Goal: Register for event/course

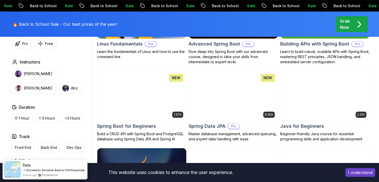
scroll to position [211, 0]
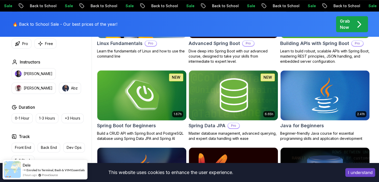
click at [161, 101] on img at bounding box center [141, 95] width 93 height 52
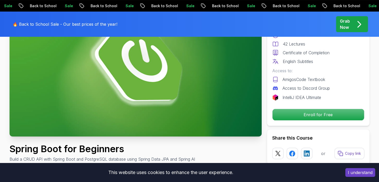
scroll to position [73, 0]
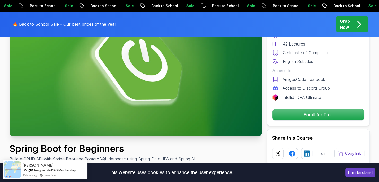
click at [308, 108] on div "Free Course Includes: 1.67 Hours 42 Lectures Certificate of Completion English …" at bounding box center [318, 64] width 103 height 124
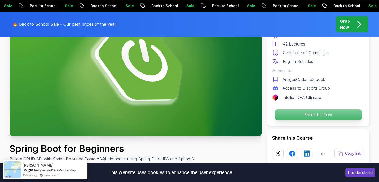
click at [307, 113] on p "Enroll for Free" at bounding box center [318, 114] width 87 height 11
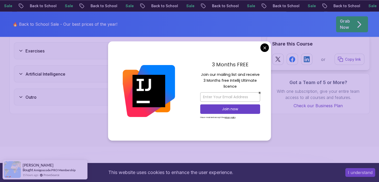
scroll to position [1046, 0]
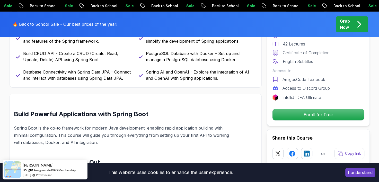
scroll to position [268, 0]
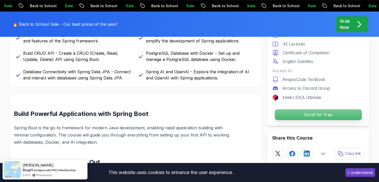
click at [310, 116] on p "Enroll for Free" at bounding box center [318, 114] width 87 height 11
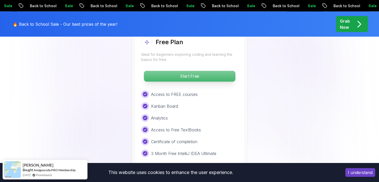
scroll to position [1103, 0]
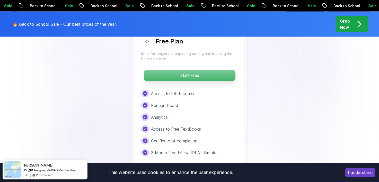
click at [211, 70] on p "Start Free" at bounding box center [189, 75] width 91 height 11
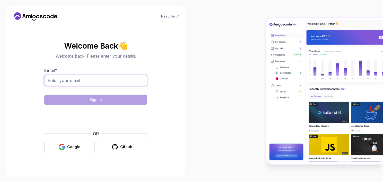
click at [114, 80] on input "Email *" at bounding box center [95, 80] width 103 height 11
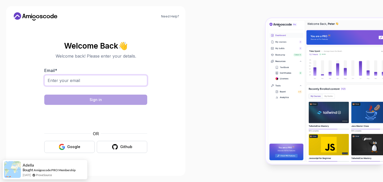
type input "[EMAIL_ADDRESS][DOMAIN_NAME]"
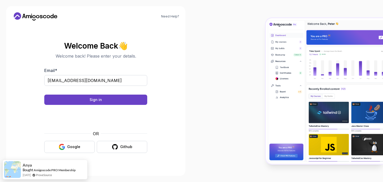
click at [137, 105] on form "Email * [EMAIL_ADDRESS][DOMAIN_NAME] Sign in OR Google Github" at bounding box center [95, 110] width 103 height 86
click at [137, 100] on button "Sign in" at bounding box center [95, 100] width 103 height 10
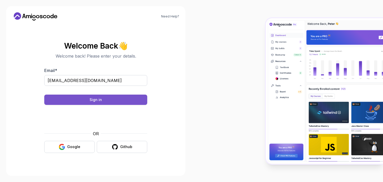
click at [137, 100] on button "Sign in" at bounding box center [95, 100] width 103 height 10
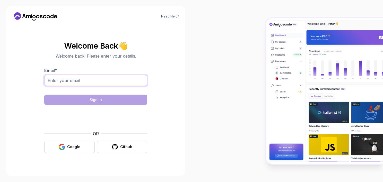
click at [121, 83] on input "Email *" at bounding box center [95, 80] width 103 height 11
type input "[EMAIL_ADDRESS][DOMAIN_NAME]"
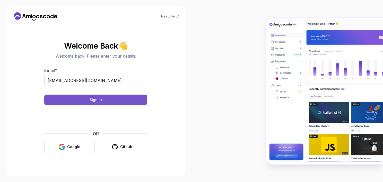
click at [107, 99] on button "Sign in" at bounding box center [95, 100] width 103 height 10
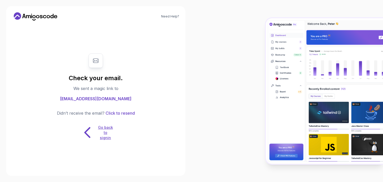
click at [102, 132] on p "Go back to signin" at bounding box center [105, 132] width 15 height 15
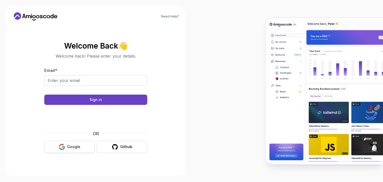
click at [63, 146] on icon "button" at bounding box center [62, 147] width 6 height 6
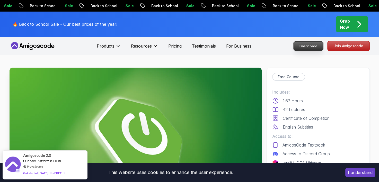
click at [316, 45] on p "Dashboard" at bounding box center [309, 46] width 30 height 9
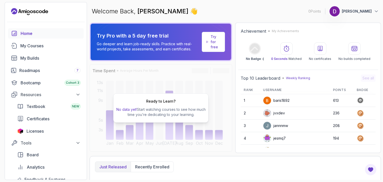
click at [340, 9] on img at bounding box center [334, 11] width 10 height 10
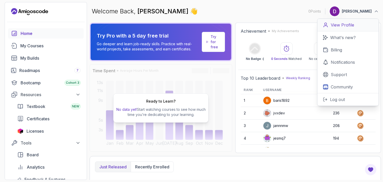
click at [353, 25] on p "View Profile" at bounding box center [342, 25] width 23 height 6
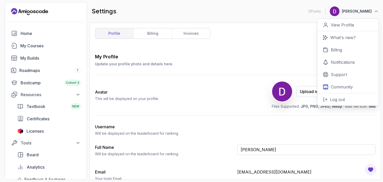
click at [233, 103] on div "Avatar This will be displayed on your profile. Upload new Picture Delete Files …" at bounding box center [235, 95] width 281 height 40
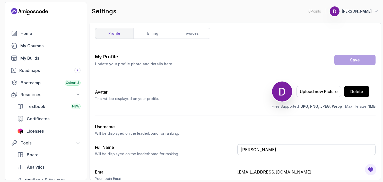
scroll to position [26, 0]
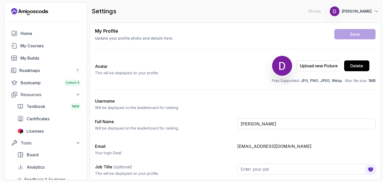
click at [36, 28] on div at bounding box center [46, 22] width 82 height 13
click at [35, 47] on div "My Courses" at bounding box center [50, 46] width 60 height 6
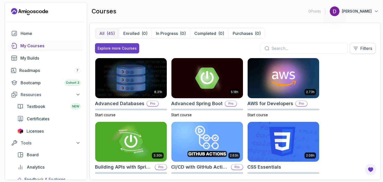
click at [356, 48] on icon at bounding box center [355, 48] width 5 height 5
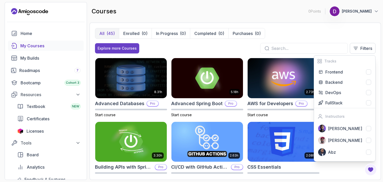
click at [329, 169] on div "8.31h Advanced Databases Pro Start course 5.18h Advanced Spring Boot Pro Start …" at bounding box center [235, 116] width 281 height 117
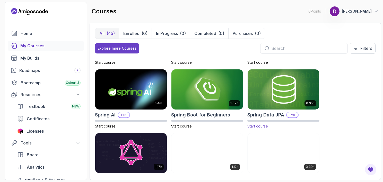
scroll to position [754, 0]
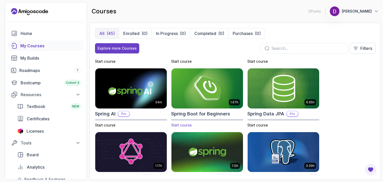
click at [203, 91] on img at bounding box center [207, 88] width 75 height 42
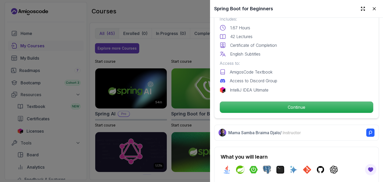
scroll to position [147, 0]
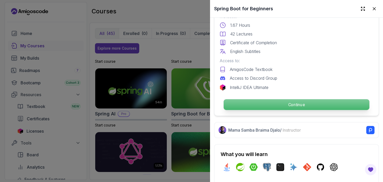
click at [310, 100] on p "Continue" at bounding box center [297, 104] width 146 height 11
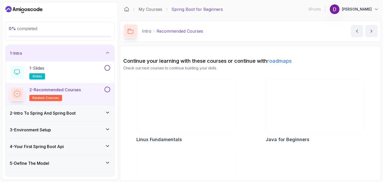
scroll to position [38, 0]
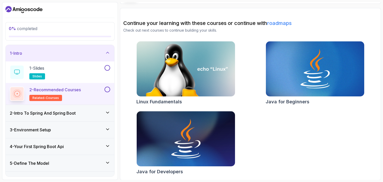
click at [92, 116] on div "2 - Intro To Spring And Spring Boot" at bounding box center [60, 113] width 109 height 16
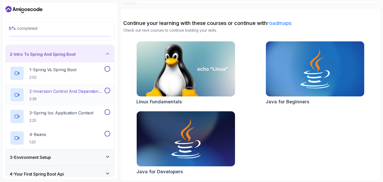
scroll to position [0, 0]
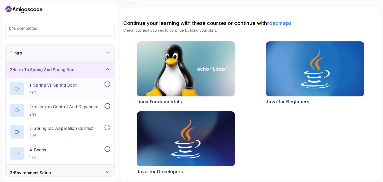
click at [62, 85] on p "1 - Spring Vs Spring Boot" at bounding box center [52, 85] width 47 height 6
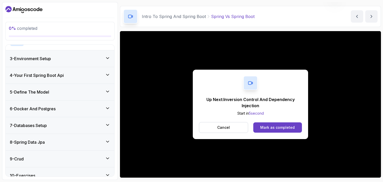
scroll to position [45, 0]
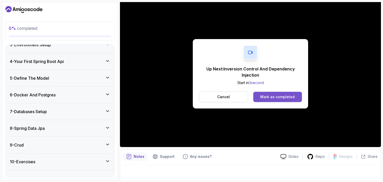
click at [270, 98] on div "Mark as completed" at bounding box center [277, 96] width 34 height 5
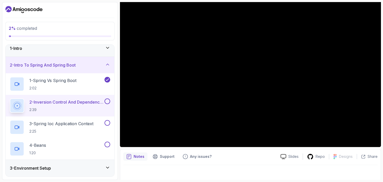
scroll to position [48, 0]
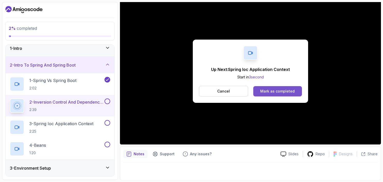
click at [270, 95] on button "Mark as completed" at bounding box center [277, 91] width 49 height 10
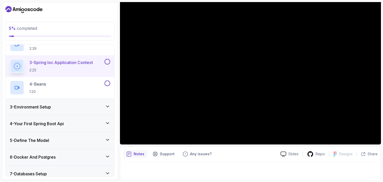
scroll to position [81, 0]
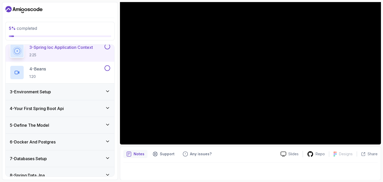
click at [82, 91] on div "3 - Environment Setup" at bounding box center [60, 92] width 100 height 6
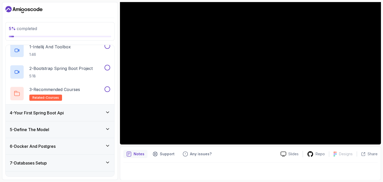
scroll to position [55, 0]
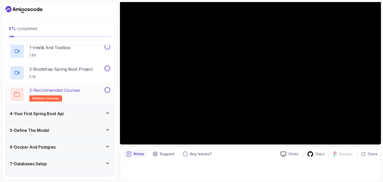
click at [89, 92] on div "3 - Recommended Courses related-courses" at bounding box center [57, 94] width 94 height 14
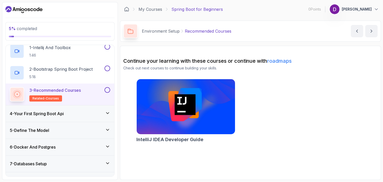
click at [75, 92] on p "3 - Recommended Courses" at bounding box center [54, 90] width 51 height 6
click at [84, 72] on h2 "2 - Bootstrap Spring Boot Project 5:18" at bounding box center [60, 72] width 63 height 13
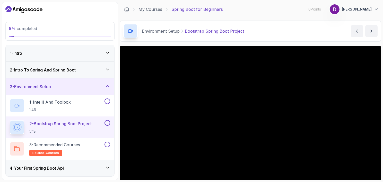
click at [92, 86] on div "3 - Environment Setup" at bounding box center [60, 87] width 100 height 6
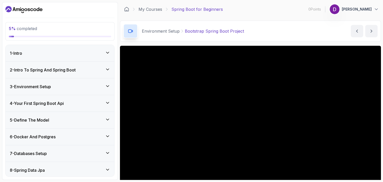
click at [97, 74] on div "2 - Intro To Spring And Spring Boot" at bounding box center [60, 70] width 109 height 16
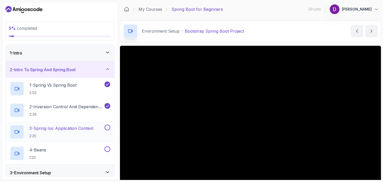
click at [85, 134] on p "2:25" at bounding box center [61, 136] width 64 height 5
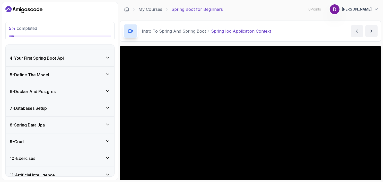
scroll to position [134, 0]
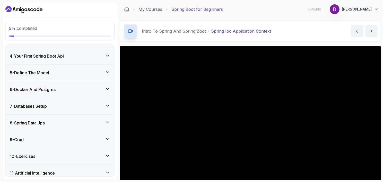
click at [108, 89] on icon at bounding box center [107, 88] width 5 height 5
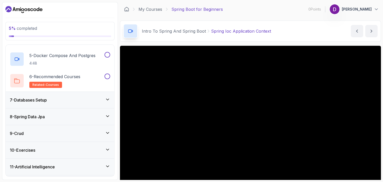
scroll to position [198, 0]
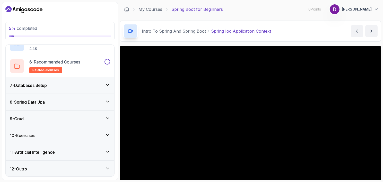
click at [108, 89] on div "7 - Databases Setup" at bounding box center [60, 85] width 109 height 16
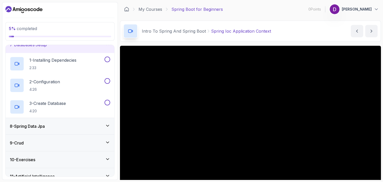
scroll to position [133, 0]
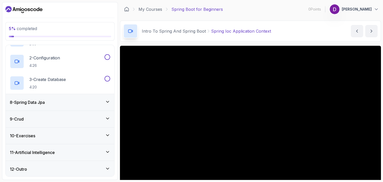
click at [106, 102] on icon at bounding box center [107, 101] width 5 height 5
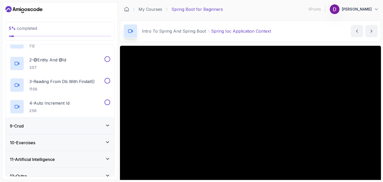
scroll to position [154, 0]
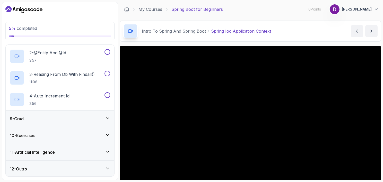
click at [100, 164] on div "12 - Outro" at bounding box center [60, 169] width 109 height 16
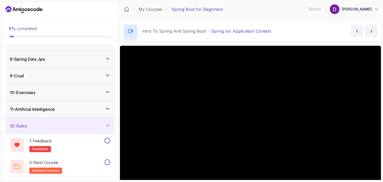
scroll to position [96, 0]
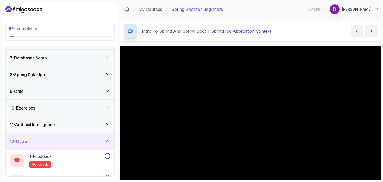
click at [103, 124] on div "11 - Artificial Intelligence" at bounding box center [60, 125] width 100 height 6
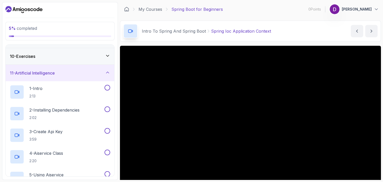
scroll to position [0, 0]
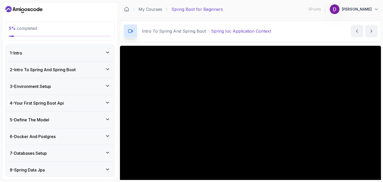
click at [104, 70] on div "2 - Intro To Spring And Spring Boot" at bounding box center [60, 70] width 100 height 6
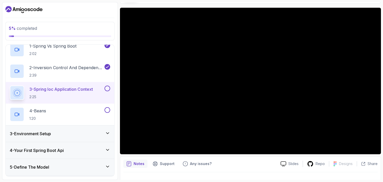
scroll to position [48, 0]
